Goal: Obtain resource: Download file/media

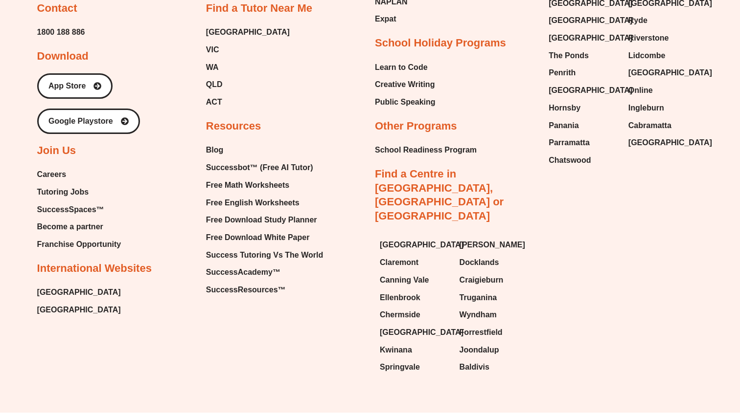
scroll to position [4175, 0]
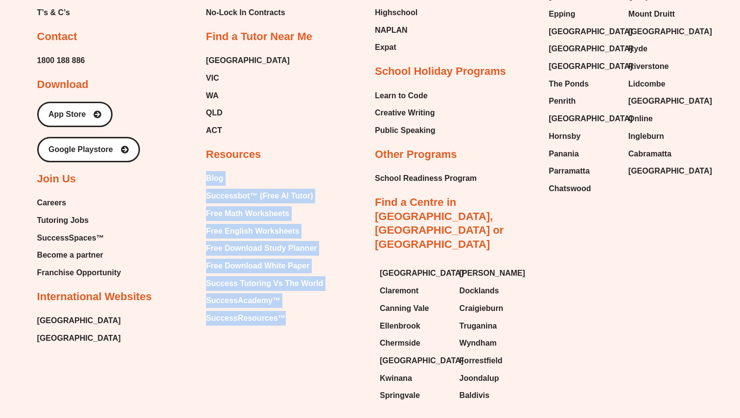
drag, startPoint x: 292, startPoint y: 311, endPoint x: 204, endPoint y: 162, distance: 172.7
click at [204, 162] on div "About Our Story About Us Executive Team Site Map Privacy Policy Membership Poli…" at bounding box center [370, 121] width 666 height 576
drag, startPoint x: 204, startPoint y: 162, endPoint x: 296, endPoint y: 311, distance: 174.8
click at [296, 311] on div "About Our Story About Us Executive Team Site Map Privacy Policy Membership Poli…" at bounding box center [370, 121] width 666 height 576
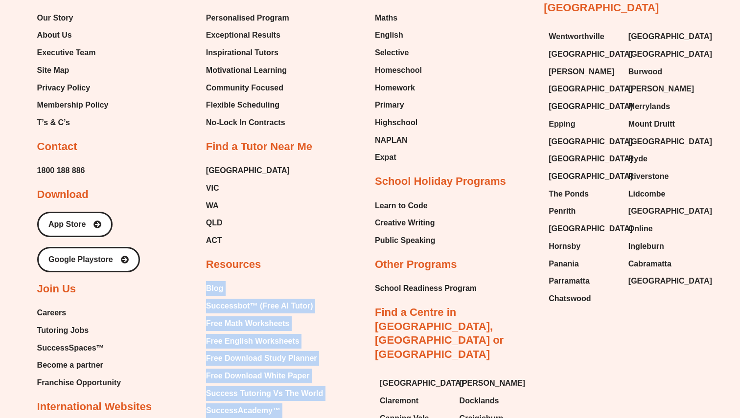
scroll to position [4165, 0]
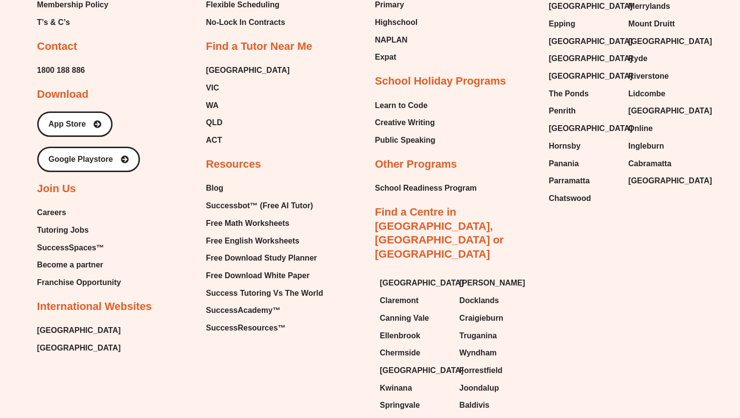
click at [375, 271] on div "[GEOGRAPHIC_DATA] [GEOGRAPHIC_DATA] [GEOGRAPHIC_DATA] [GEOGRAPHIC_DATA] [GEOGRA…" at bounding box center [454, 344] width 159 height 147
click at [231, 234] on span "Free English Worksheets" at bounding box center [252, 241] width 93 height 15
